Goal: Transaction & Acquisition: Obtain resource

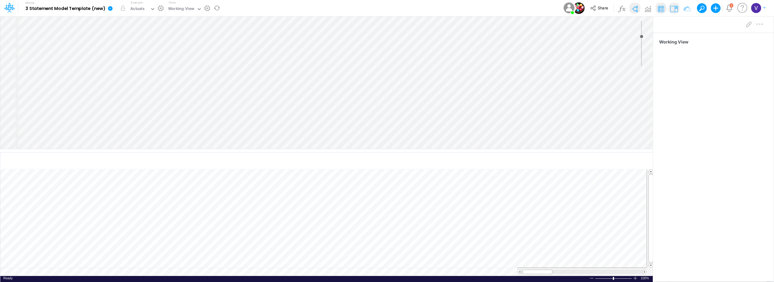
click at [109, 9] on icon at bounding box center [110, 8] width 5 height 5
click at [132, 53] on button "Export" at bounding box center [140, 53] width 65 height 10
click at [199, 55] on button "Views" at bounding box center [205, 56] width 65 height 9
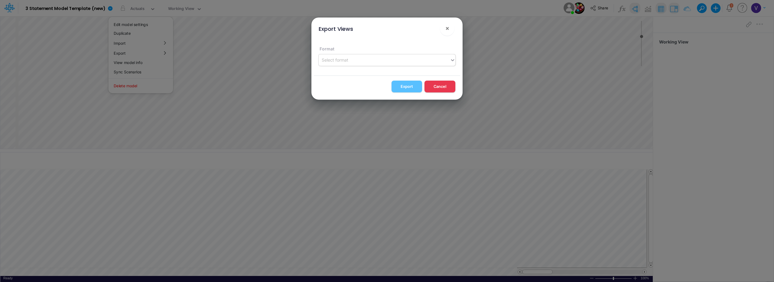
click at [344, 60] on div "Select format" at bounding box center [335, 60] width 27 height 6
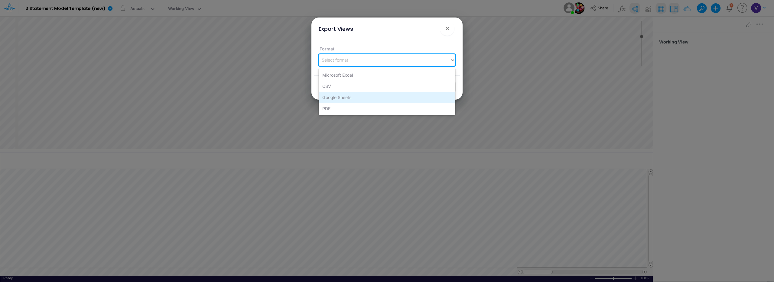
click at [340, 101] on div "Google Sheets" at bounding box center [387, 97] width 137 height 11
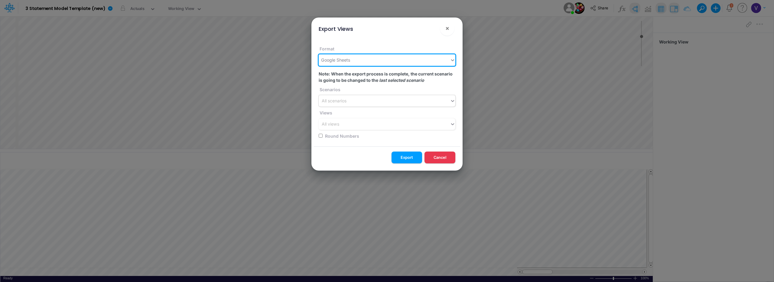
click at [347, 104] on div "All scenarios" at bounding box center [384, 101] width 131 height 10
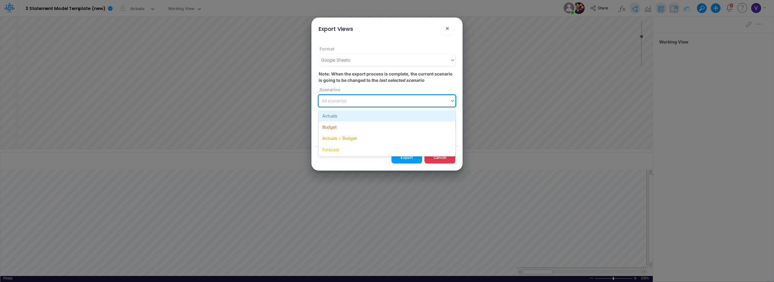
click at [348, 120] on div "Actuals" at bounding box center [387, 115] width 137 height 11
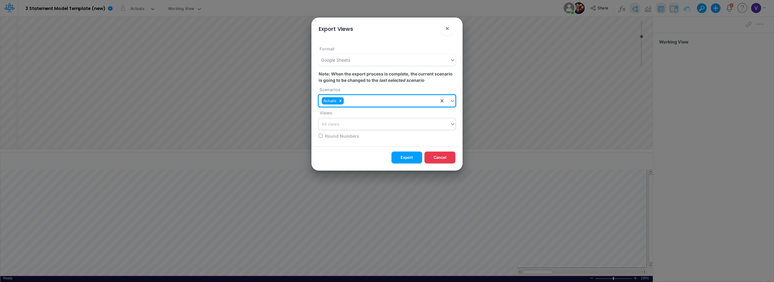
click at [351, 125] on div "All views" at bounding box center [384, 124] width 131 height 10
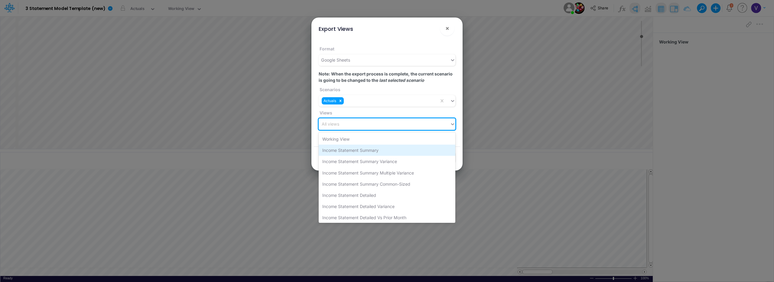
click at [348, 150] on div "Income Statement Summary" at bounding box center [387, 150] width 137 height 11
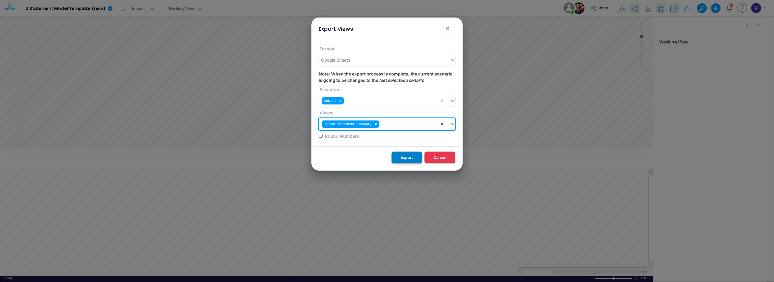
click at [405, 154] on button "Export" at bounding box center [406, 158] width 31 height 12
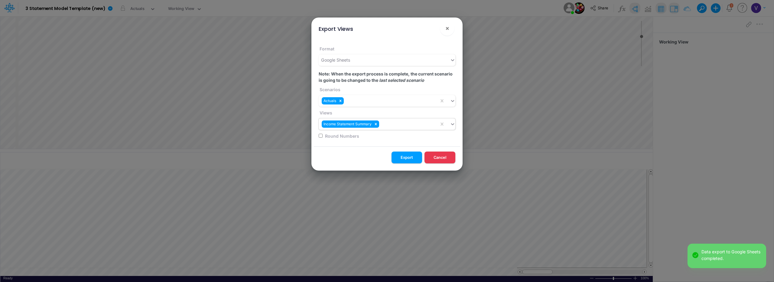
click at [424, 123] on div "Income Statement Summary" at bounding box center [379, 124] width 120 height 10
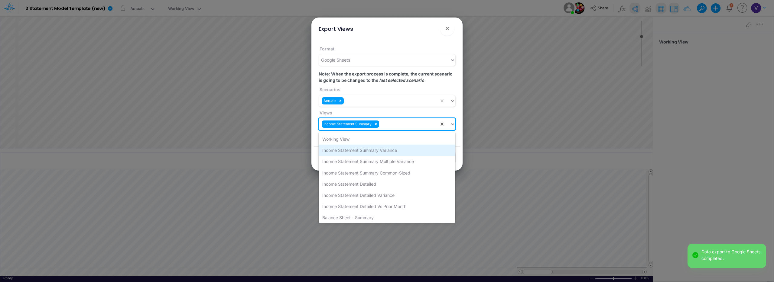
click at [382, 150] on div "Income Statement Summary Variance" at bounding box center [387, 150] width 137 height 11
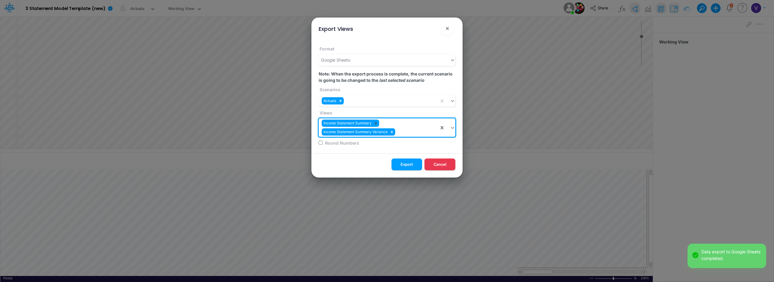
click at [376, 123] on icon at bounding box center [376, 123] width 4 height 4
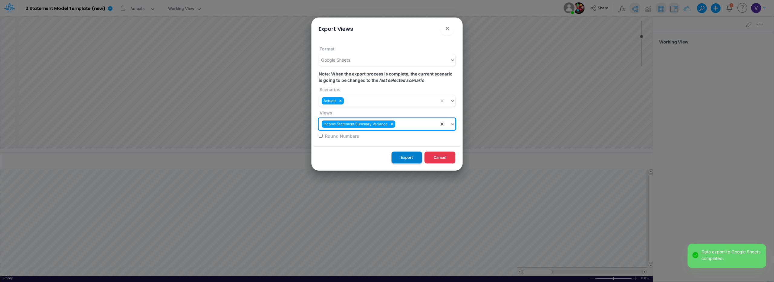
click at [404, 158] on button "Export" at bounding box center [406, 158] width 31 height 12
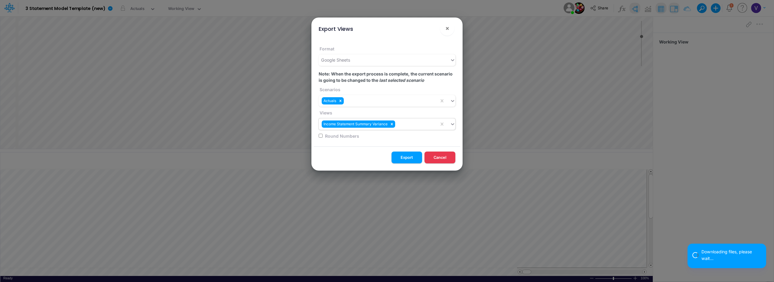
click at [392, 125] on icon at bounding box center [392, 124] width 2 height 2
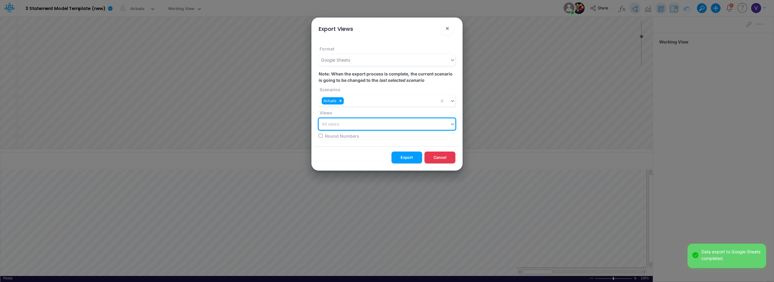
click at [427, 125] on div "All views" at bounding box center [384, 124] width 131 height 10
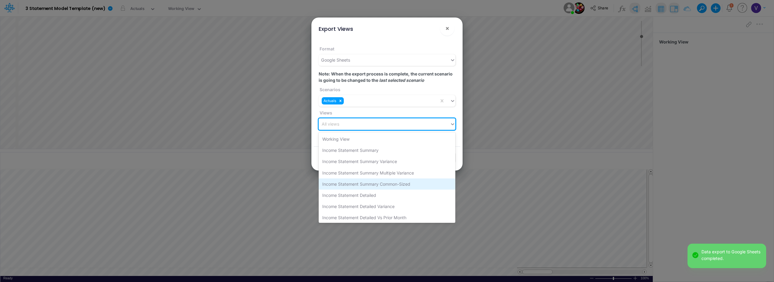
click at [378, 182] on div "Income Statement Summary Common-Sized" at bounding box center [387, 184] width 137 height 11
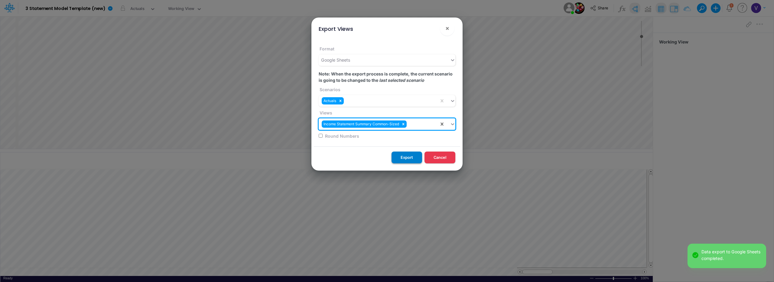
click at [402, 160] on button "Export" at bounding box center [406, 158] width 31 height 12
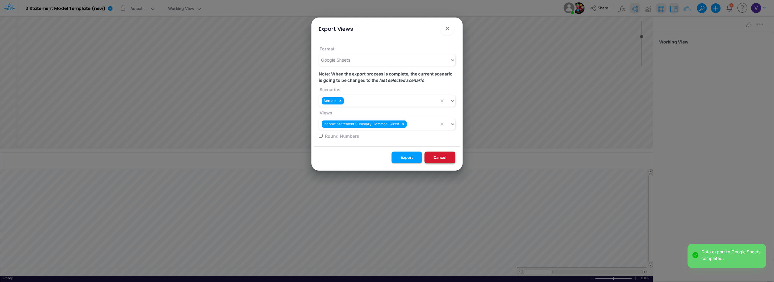
click at [438, 157] on button "Cancel" at bounding box center [439, 158] width 31 height 12
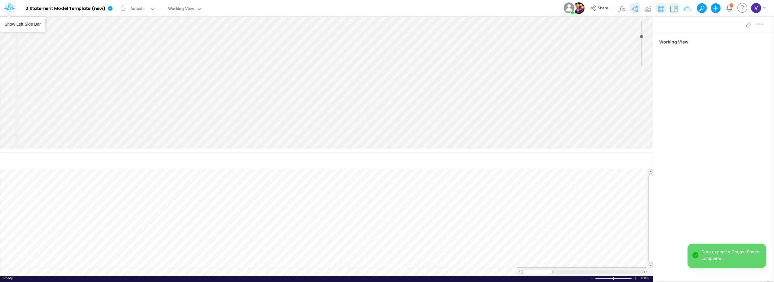
click at [14, 9] on icon at bounding box center [9, 7] width 10 height 10
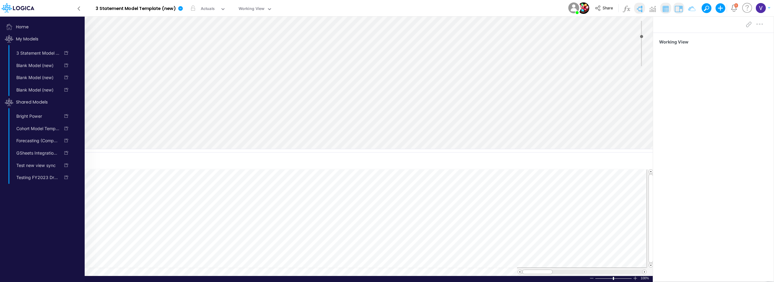
click at [6, 8] on icon at bounding box center [18, 7] width 33 height 9
click at [28, 8] on icon at bounding box center [18, 7] width 33 height 9
click at [82, 10] on div "App version: ef52a3f8f86f000bdeafefd1622c811d68ce9bee Model 3 Statement Model T…" at bounding box center [387, 8] width 774 height 17
click at [79, 9] on icon at bounding box center [79, 8] width 7 height 11
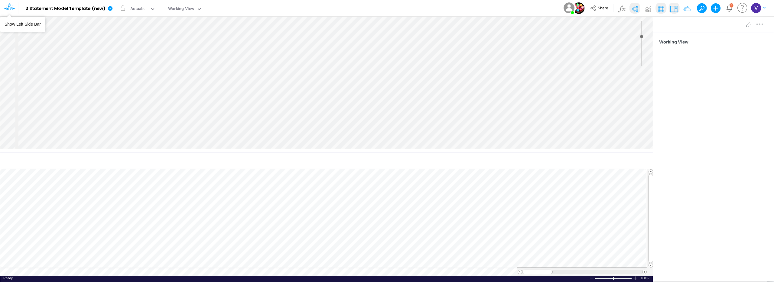
click at [10, 10] on icon at bounding box center [11, 10] width 2 height 4
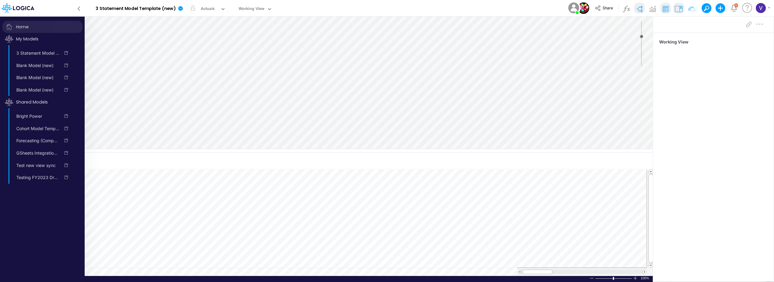
click at [24, 26] on span "Home" at bounding box center [42, 27] width 80 height 12
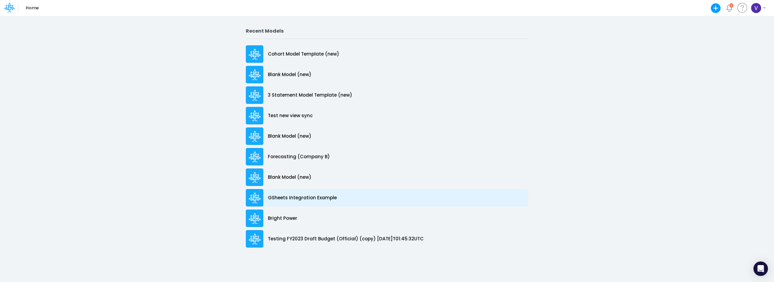
click at [306, 200] on p "GSheets Integration Example" at bounding box center [302, 198] width 69 height 7
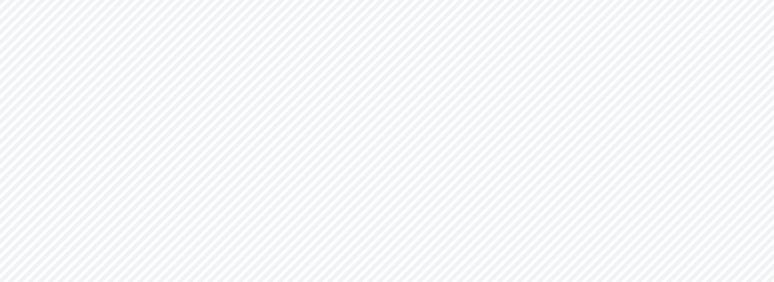
type input "0"
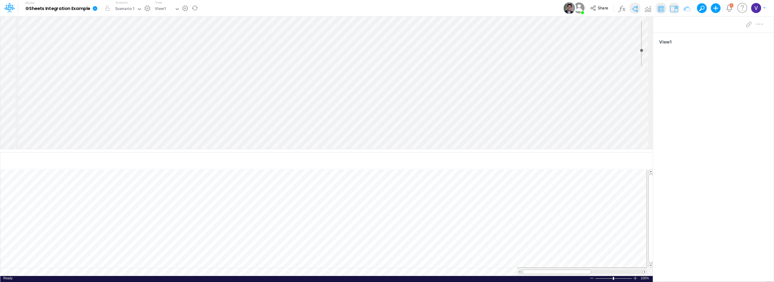
click at [94, 8] on icon at bounding box center [95, 8] width 5 height 5
click at [124, 53] on button "Export" at bounding box center [125, 53] width 65 height 10
click at [186, 57] on button "Views" at bounding box center [190, 56] width 65 height 9
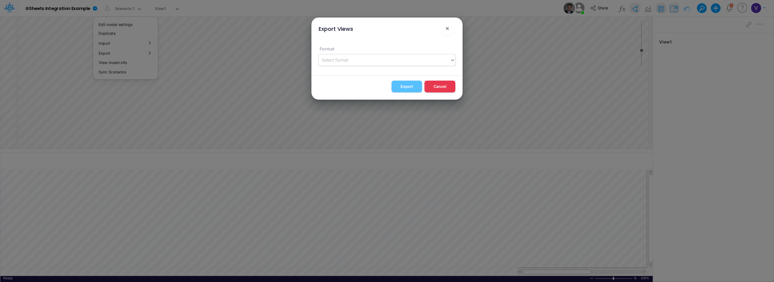
click at [353, 59] on div "Select format" at bounding box center [384, 60] width 131 height 10
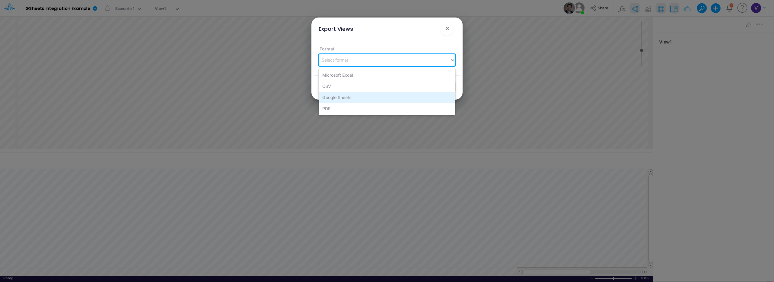
click at [351, 97] on div "Google Sheets" at bounding box center [387, 97] width 137 height 11
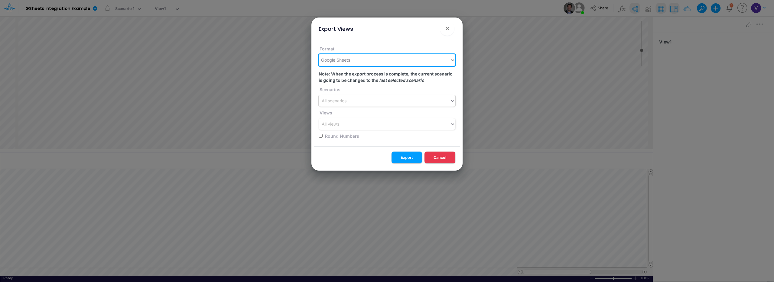
click at [372, 104] on div "All scenarios" at bounding box center [384, 101] width 131 height 10
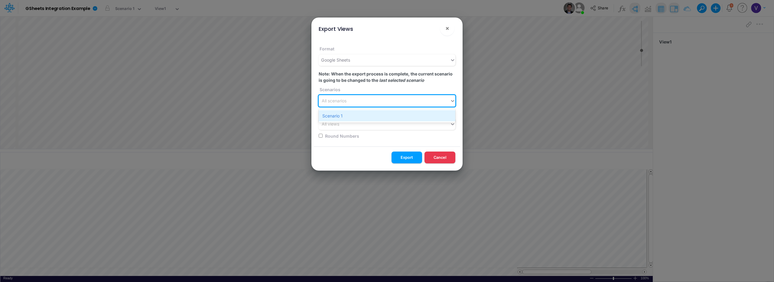
click at [361, 117] on div "Scenario 1" at bounding box center [387, 115] width 137 height 11
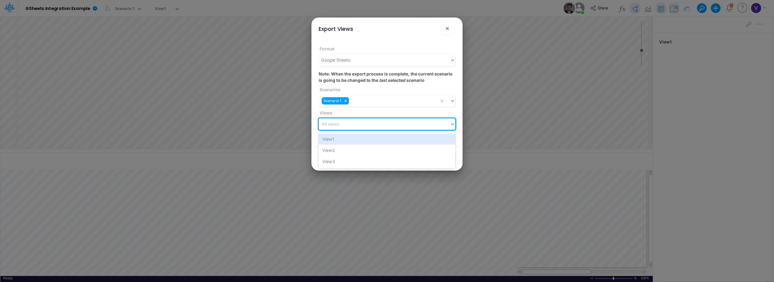
click at [361, 124] on div "All views" at bounding box center [384, 124] width 131 height 10
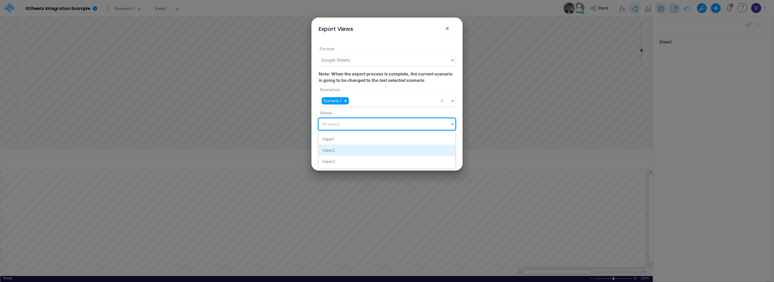
click at [353, 153] on div "View2" at bounding box center [387, 150] width 137 height 11
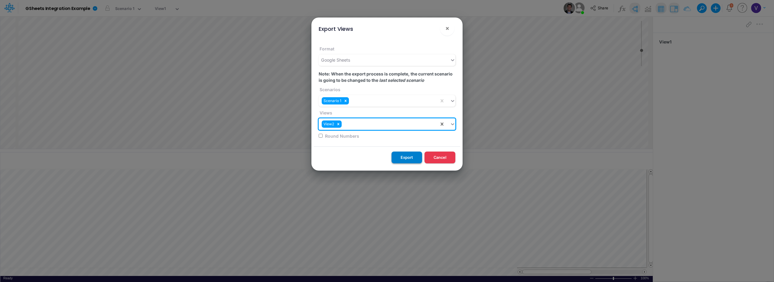
click at [410, 161] on button "Export" at bounding box center [406, 158] width 31 height 12
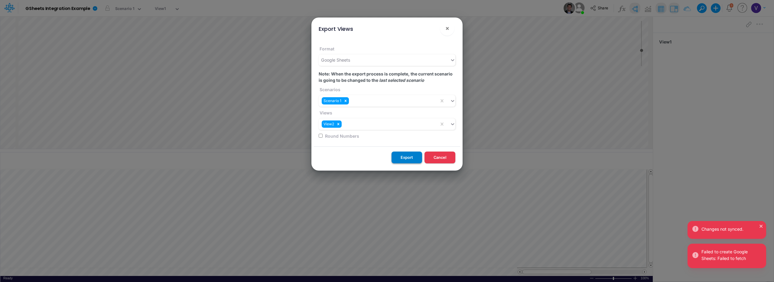
click at [406, 159] on button "Export" at bounding box center [406, 158] width 31 height 12
